Goal: Task Accomplishment & Management: Manage account settings

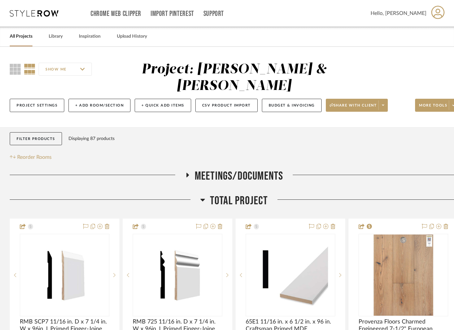
click at [24, 37] on link "All Projects" at bounding box center [21, 36] width 23 height 9
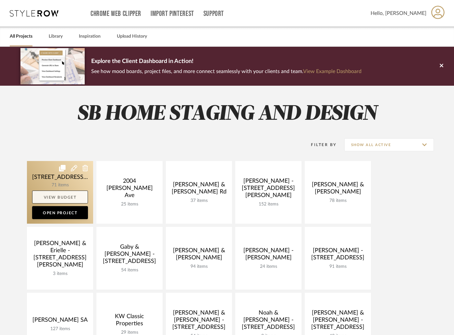
click at [70, 196] on link "View Budget" at bounding box center [60, 196] width 56 height 13
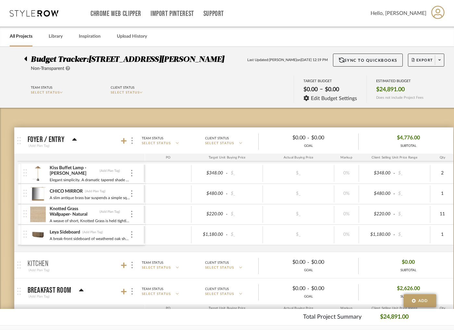
click at [24, 56] on icon at bounding box center [25, 59] width 3 height 8
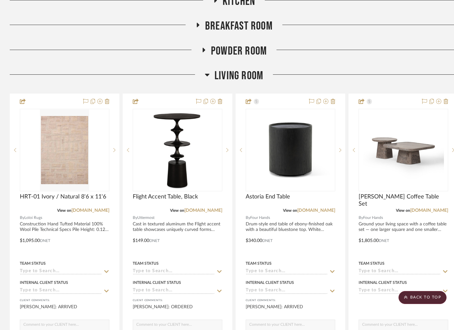
scroll to position [382, 0]
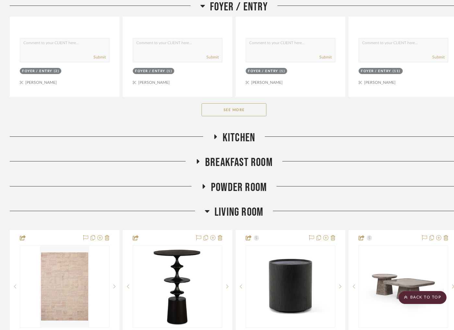
click at [234, 103] on button "See More" at bounding box center [234, 109] width 65 height 13
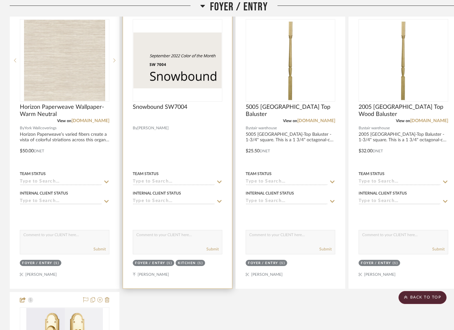
scroll to position [624, 0]
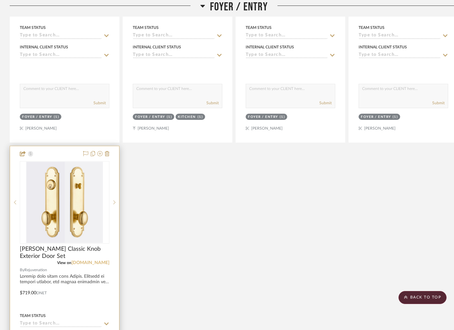
click at [90, 260] on link "[DOMAIN_NAME]" at bounding box center [90, 262] width 38 height 5
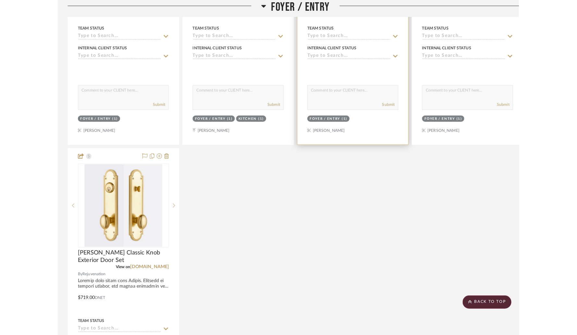
scroll to position [0, 0]
